Goal: Task Accomplishment & Management: Use online tool/utility

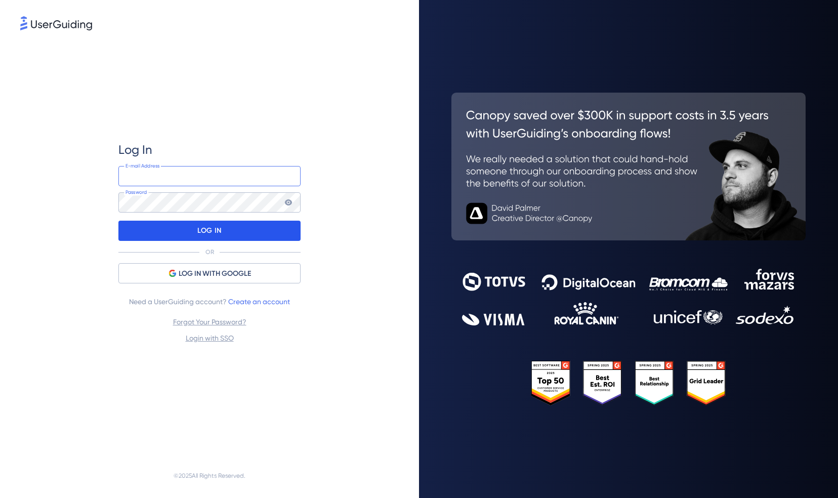
type input "[PERSON_NAME][EMAIL_ADDRESS][PERSON_NAME][DOMAIN_NAME]"
click at [217, 228] on p "LOG IN" at bounding box center [209, 231] width 24 height 16
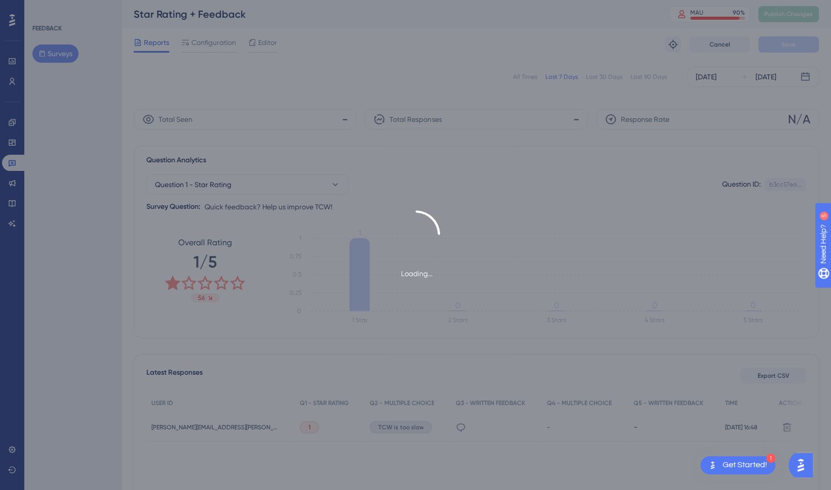
click at [715, 78] on div "Loading..." at bounding box center [415, 245] width 831 height 490
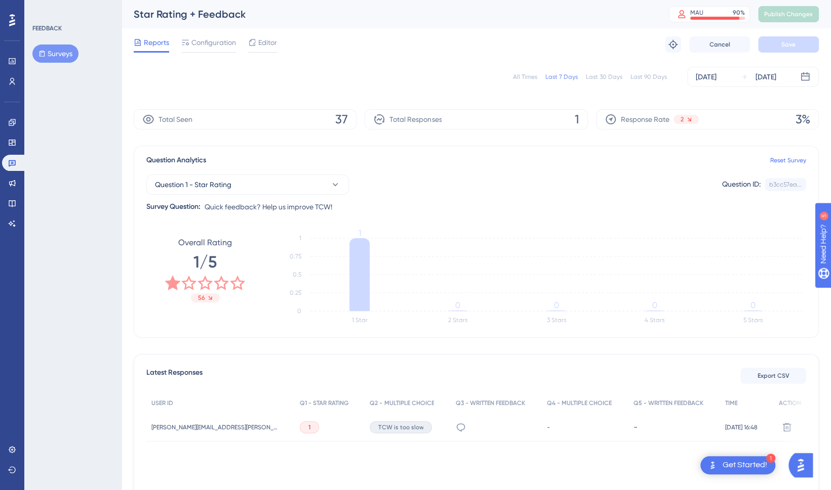
click at [715, 78] on div "[DATE]" at bounding box center [705, 77] width 21 height 12
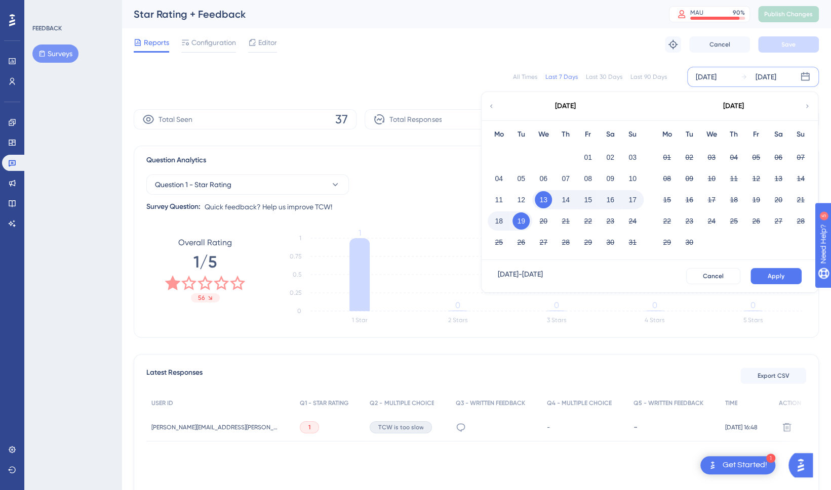
click at [495, 104] on div "[DATE]" at bounding box center [564, 106] width 167 height 28
click at [492, 106] on icon at bounding box center [490, 106] width 7 height 9
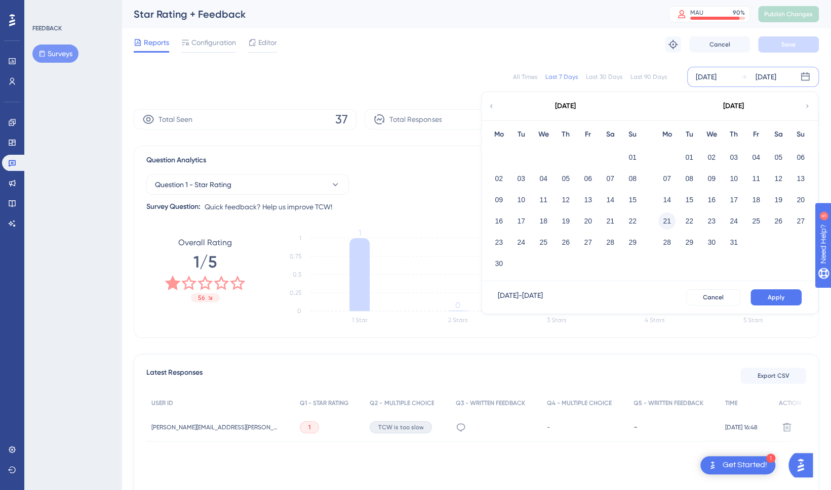
click at [667, 221] on button "21" at bounding box center [666, 221] width 17 height 17
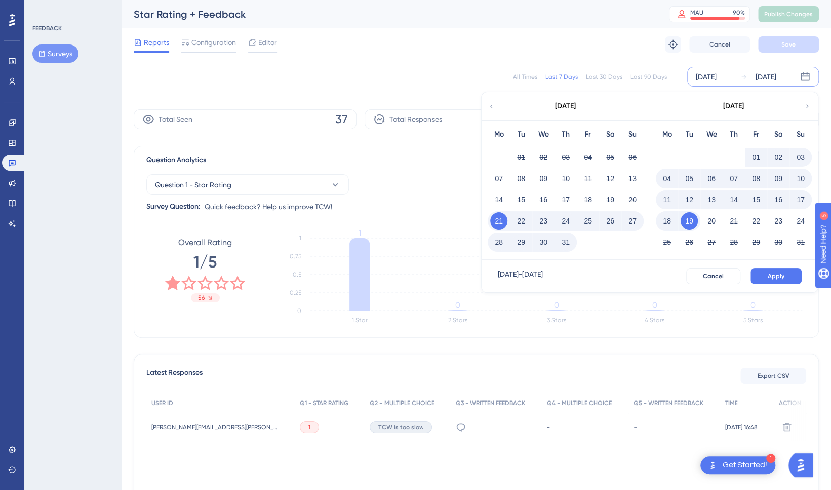
click at [586, 221] on button "25" at bounding box center [587, 221] width 17 height 17
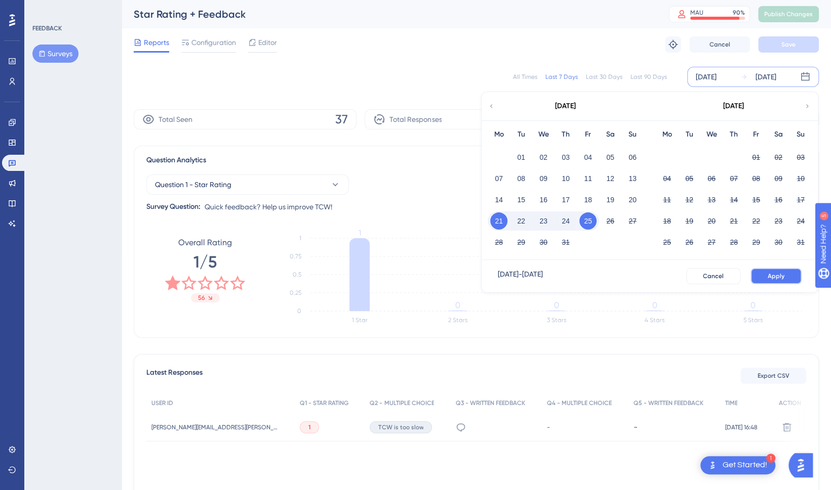
click at [773, 268] on button "Apply" at bounding box center [775, 276] width 51 height 16
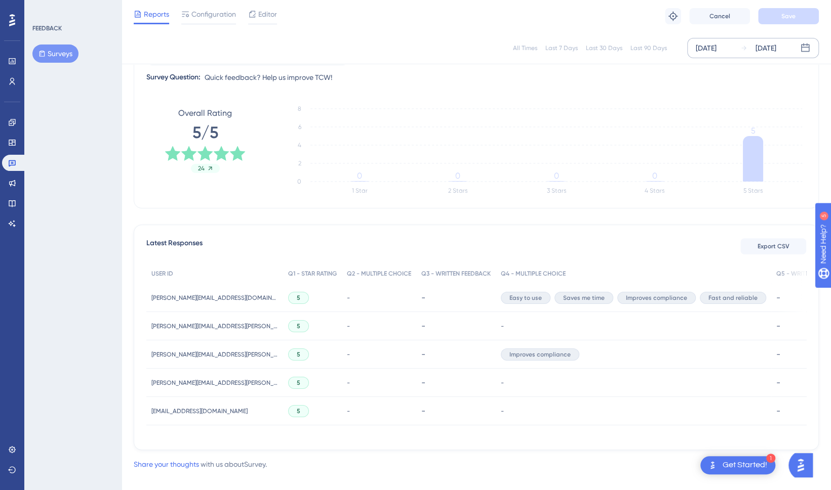
scroll to position [126, 0]
click at [716, 50] on div "[DATE]" at bounding box center [705, 48] width 21 height 12
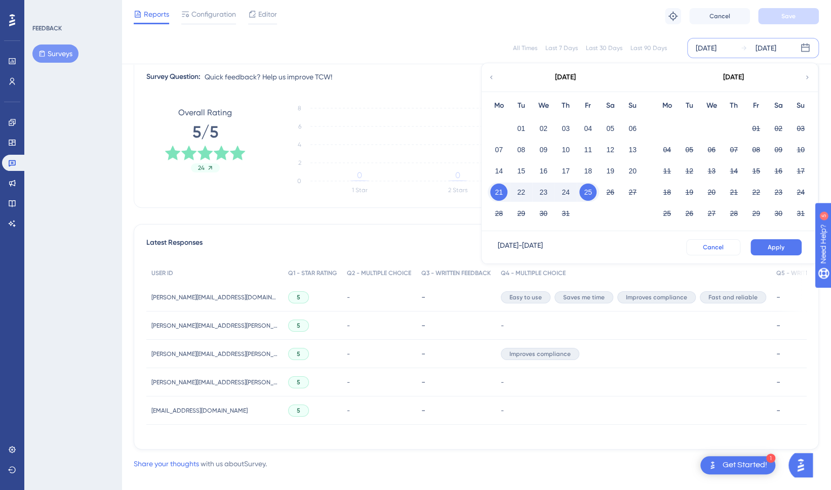
click at [721, 240] on button "Cancel" at bounding box center [713, 247] width 54 height 16
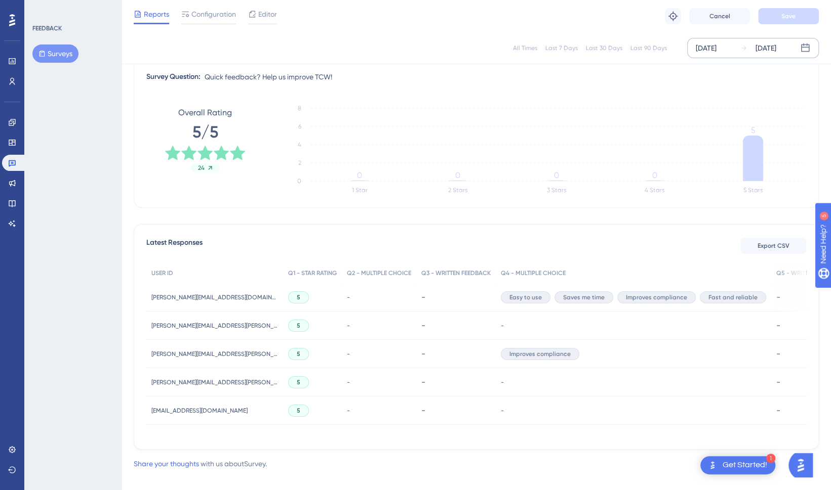
click at [806, 50] on icon at bounding box center [805, 48] width 10 height 10
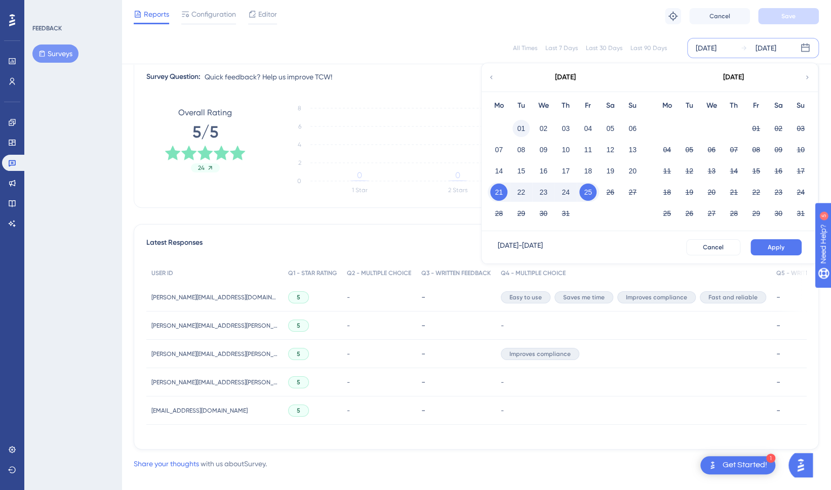
click at [524, 129] on button "01" at bounding box center [520, 128] width 17 height 17
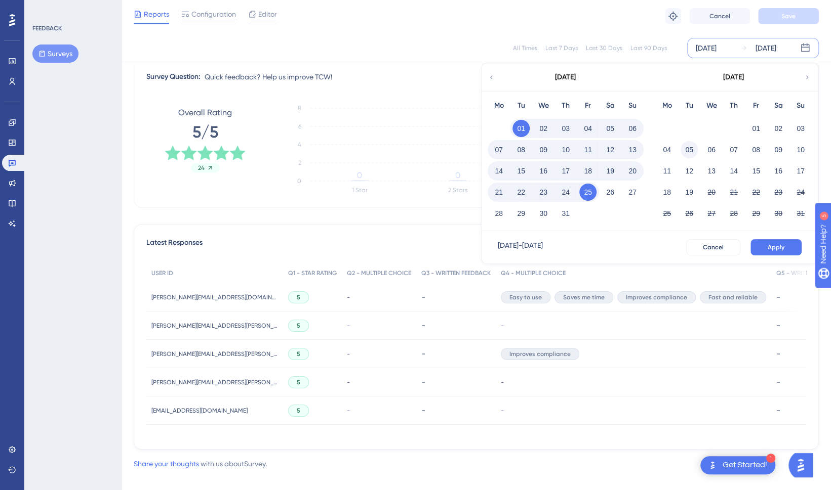
click at [689, 149] on button "05" at bounding box center [688, 149] width 17 height 17
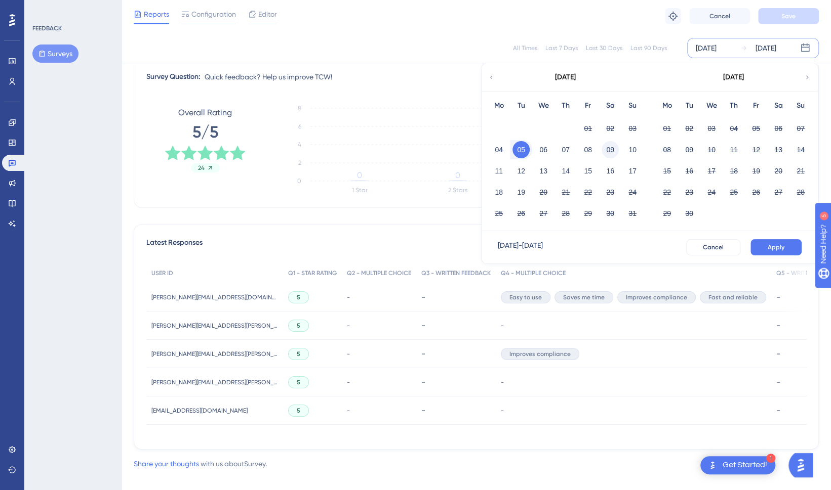
click at [612, 153] on button "09" at bounding box center [609, 149] width 17 height 17
click at [773, 248] on span "Apply" at bounding box center [775, 247] width 17 height 8
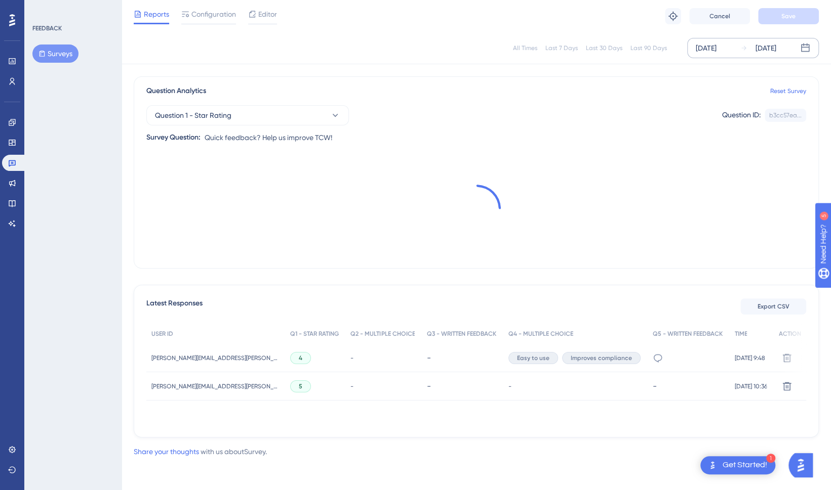
scroll to position [65, 0]
